Goal: Information Seeking & Learning: Learn about a topic

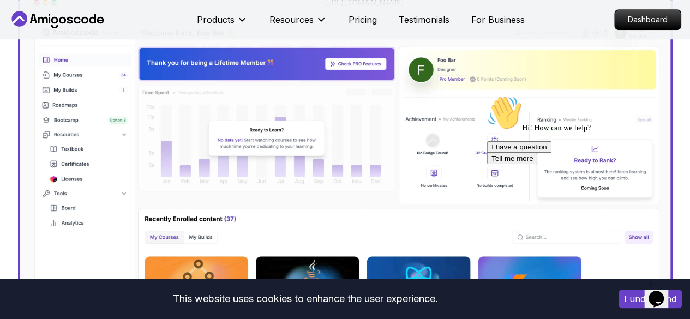
scroll to position [365, 0]
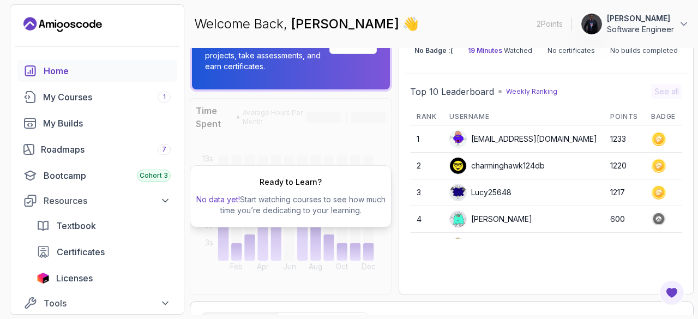
scroll to position [132, 0]
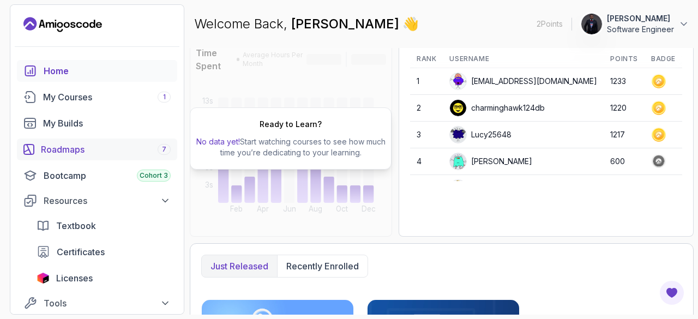
click at [88, 149] on div "Roadmaps 7" at bounding box center [106, 149] width 130 height 13
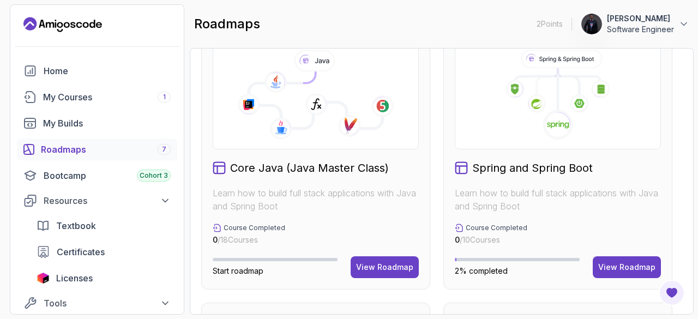
scroll to position [307, 0]
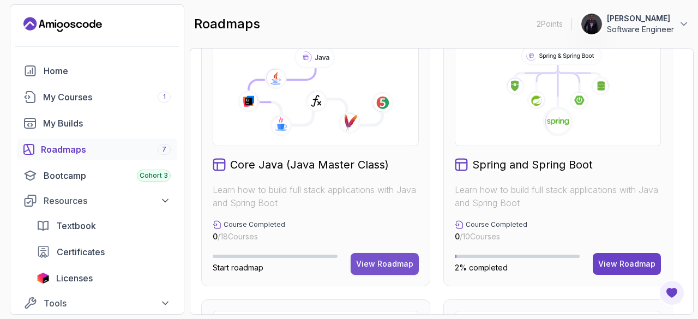
click at [384, 258] on div "View Roadmap" at bounding box center [384, 263] width 57 height 11
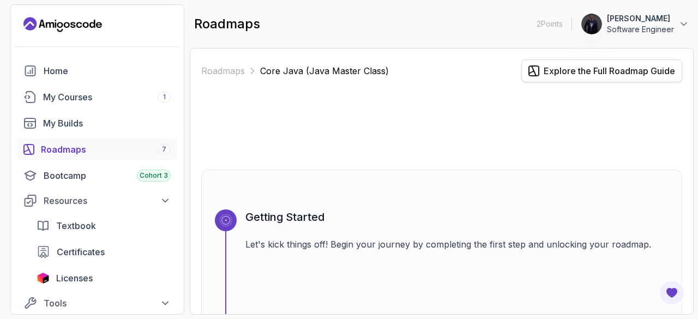
click at [591, 73] on div "Explore the Full Roadmap Guide" at bounding box center [609, 70] width 131 height 13
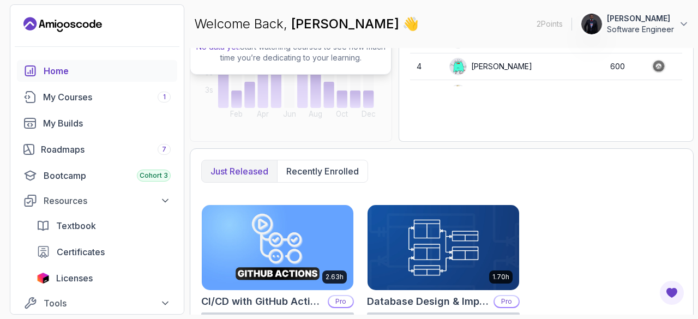
scroll to position [227, 0]
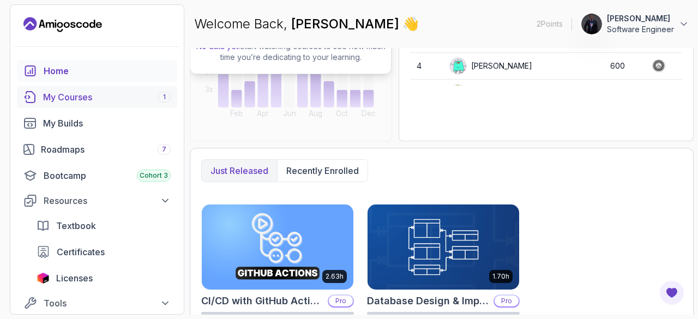
click at [107, 93] on div "My Courses 1" at bounding box center [107, 97] width 128 height 13
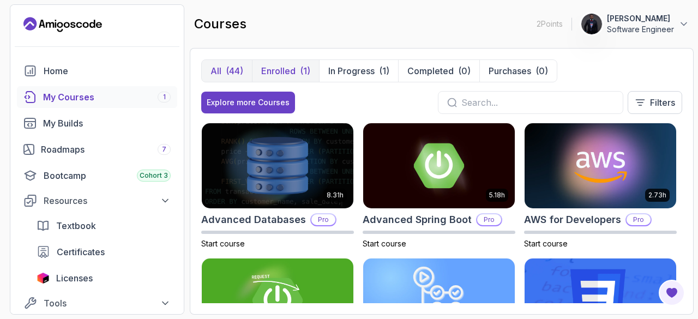
click at [281, 70] on p "Enrolled" at bounding box center [278, 70] width 34 height 13
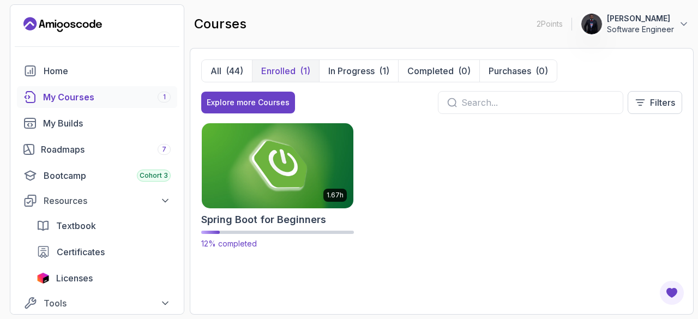
click at [302, 156] on img at bounding box center [277, 165] width 159 height 89
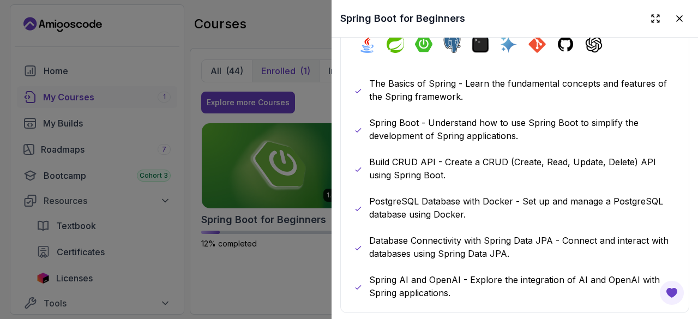
scroll to position [621, 0]
click at [677, 16] on icon at bounding box center [679, 18] width 5 height 5
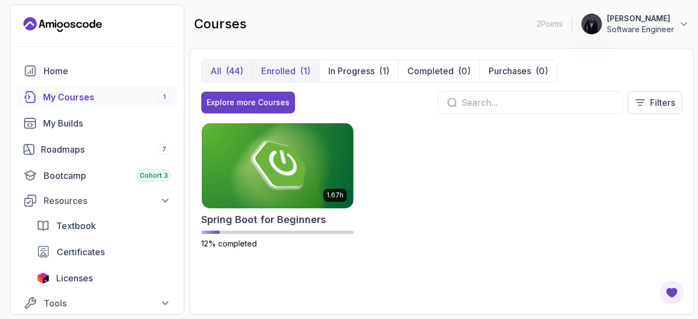
click at [232, 70] on div "(44)" at bounding box center [234, 70] width 17 height 13
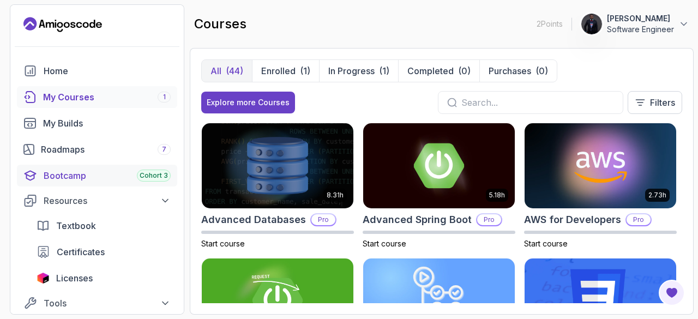
click at [49, 171] on div "Bootcamp Cohort 3" at bounding box center [107, 175] width 127 height 13
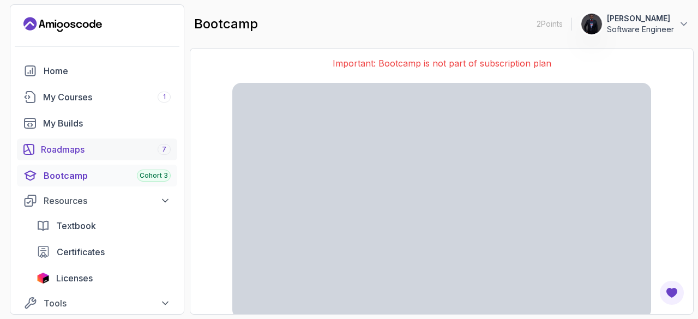
click at [71, 143] on div "Roadmaps 7" at bounding box center [106, 149] width 130 height 13
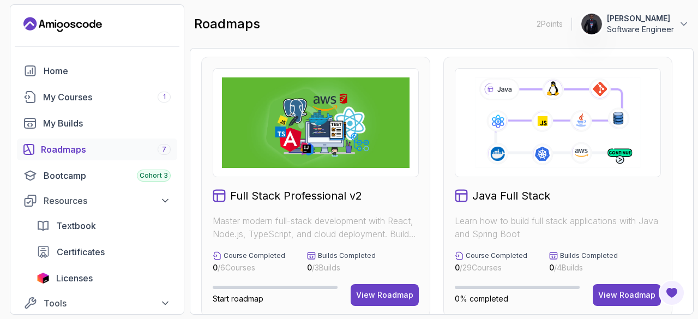
scroll to position [50, 0]
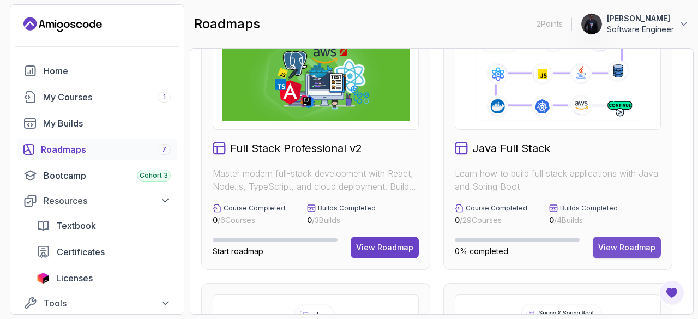
click at [618, 242] on div "View Roadmap" at bounding box center [626, 247] width 57 height 11
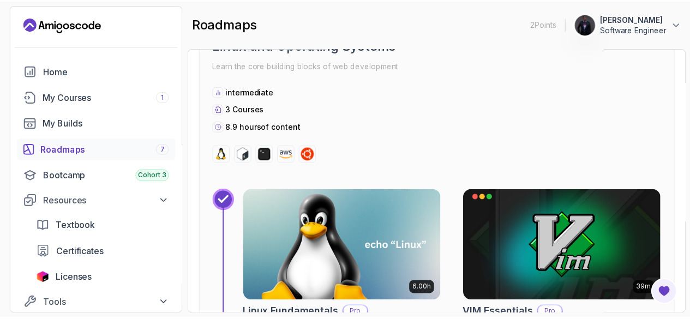
scroll to position [388, 0]
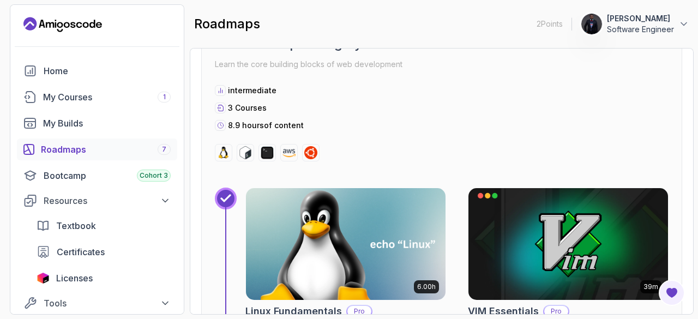
click at [327, 233] on img at bounding box center [345, 243] width 209 height 117
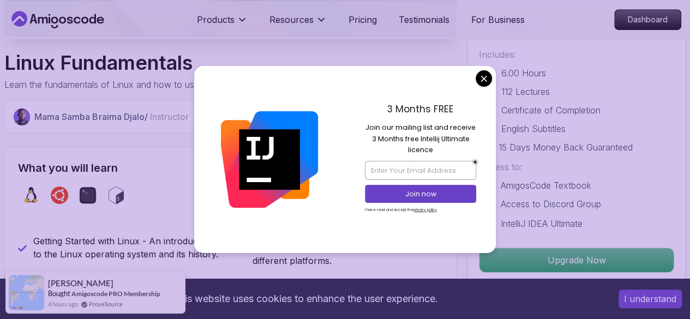
scroll to position [283, 0]
click at [419, 179] on input "email" at bounding box center [420, 170] width 111 height 19
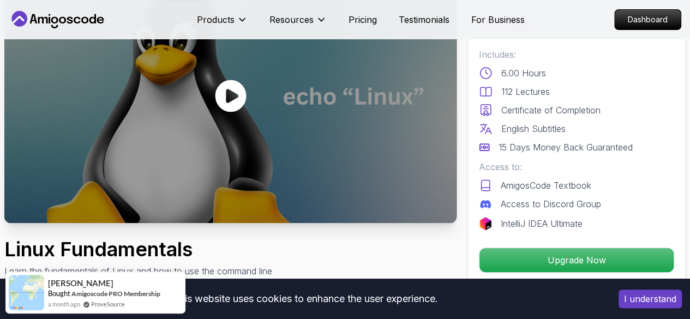
scroll to position [99, 0]
